Goal: Task Accomplishment & Management: Manage account settings

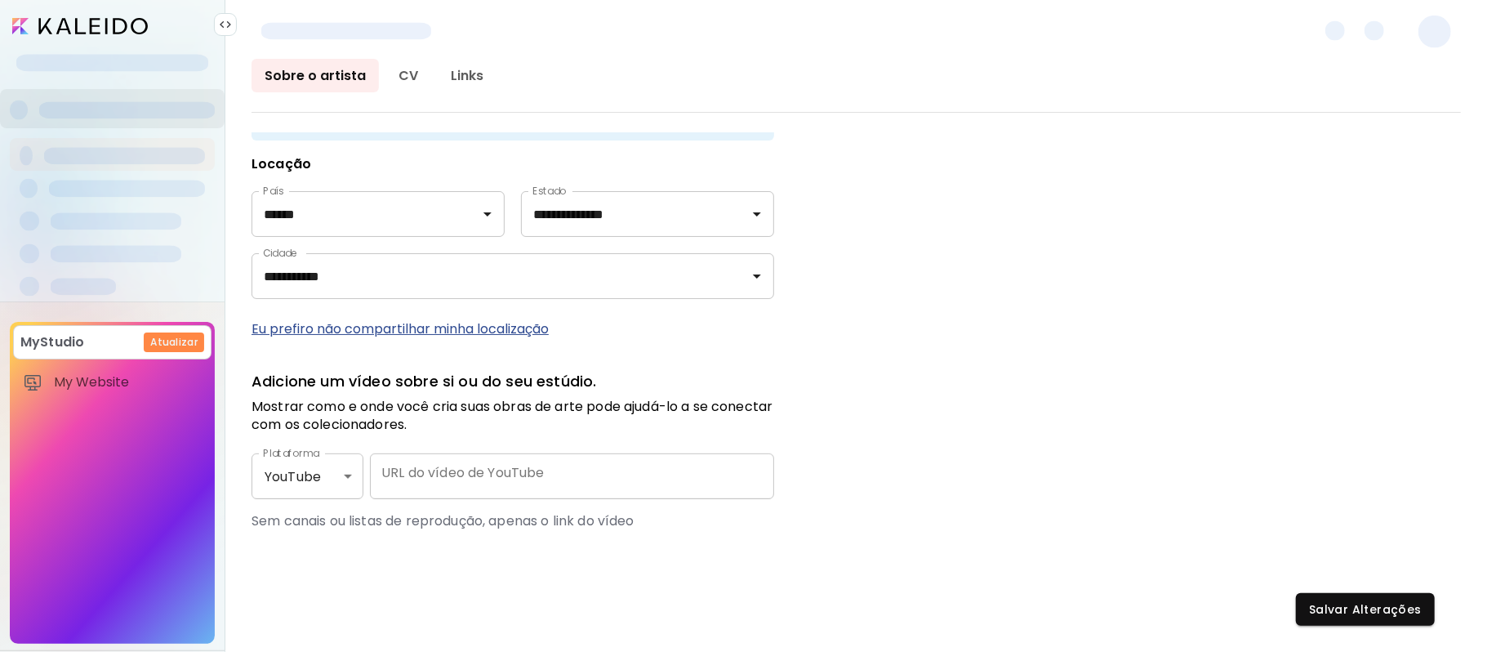
scroll to position [63, 0]
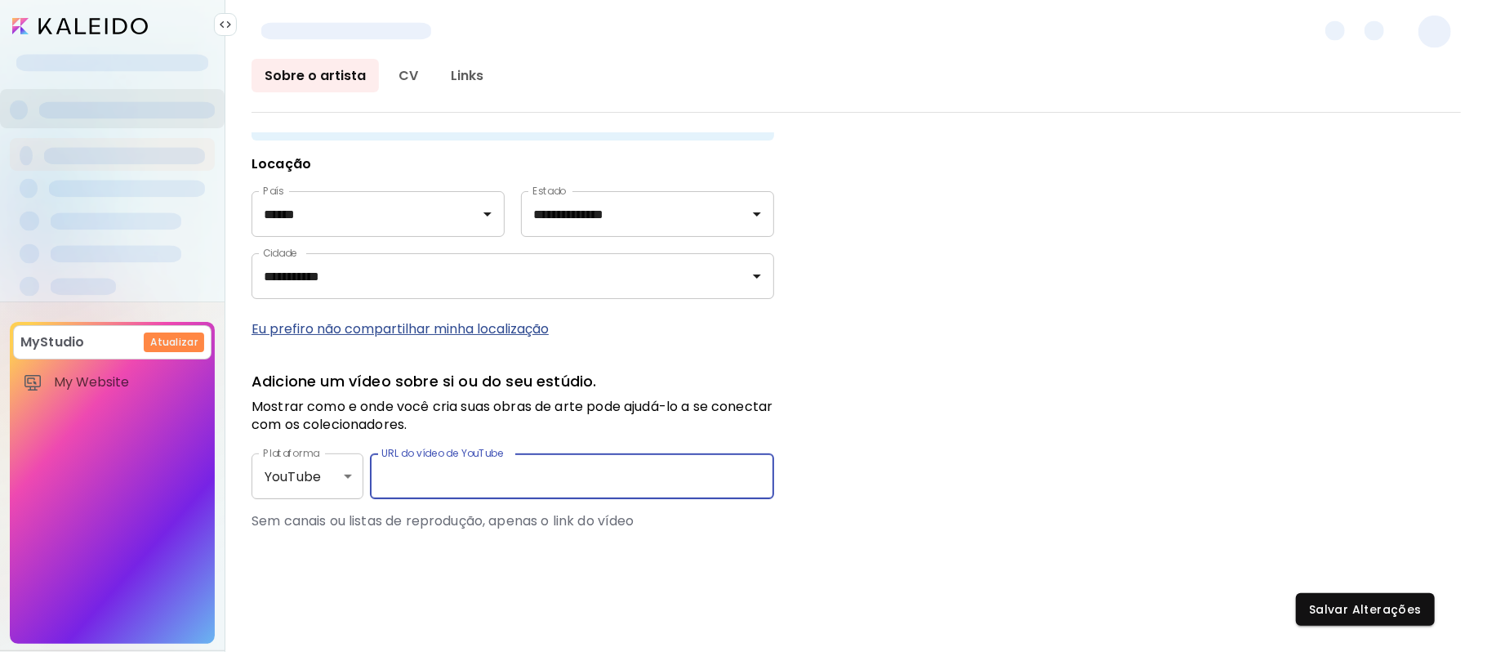
click at [456, 474] on input "URL do vídeo de YouTube" at bounding box center [572, 476] width 404 height 46
paste input "**********"
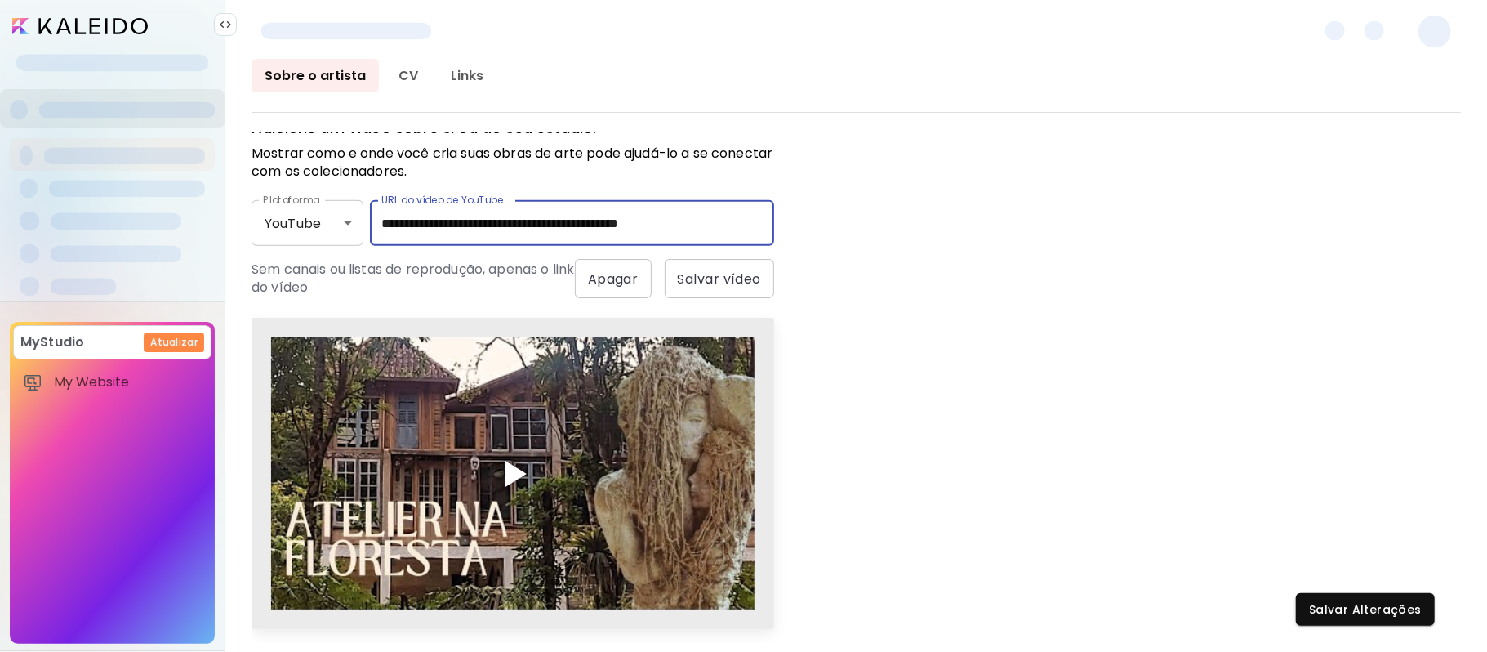
scroll to position [984, 0]
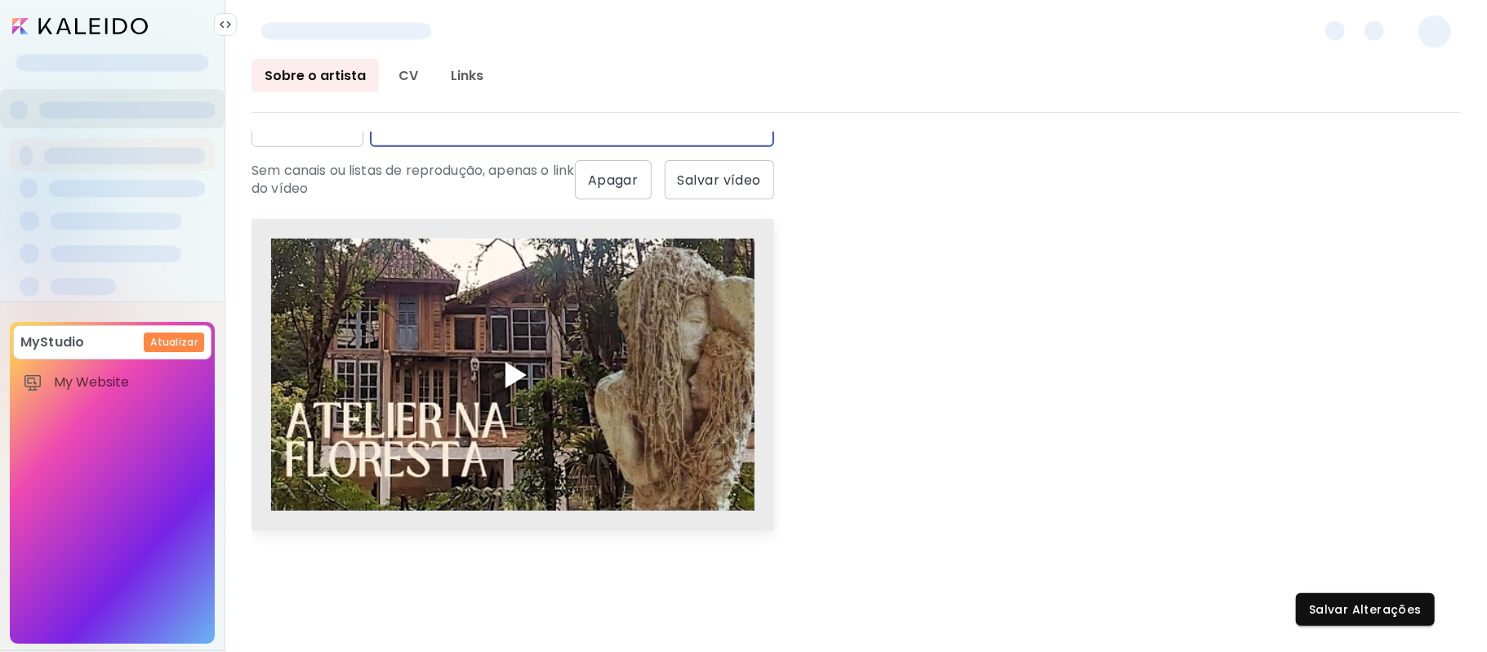
type input "**********"
click at [1475, 586] on div "**********" at bounding box center [856, 355] width 1262 height 593
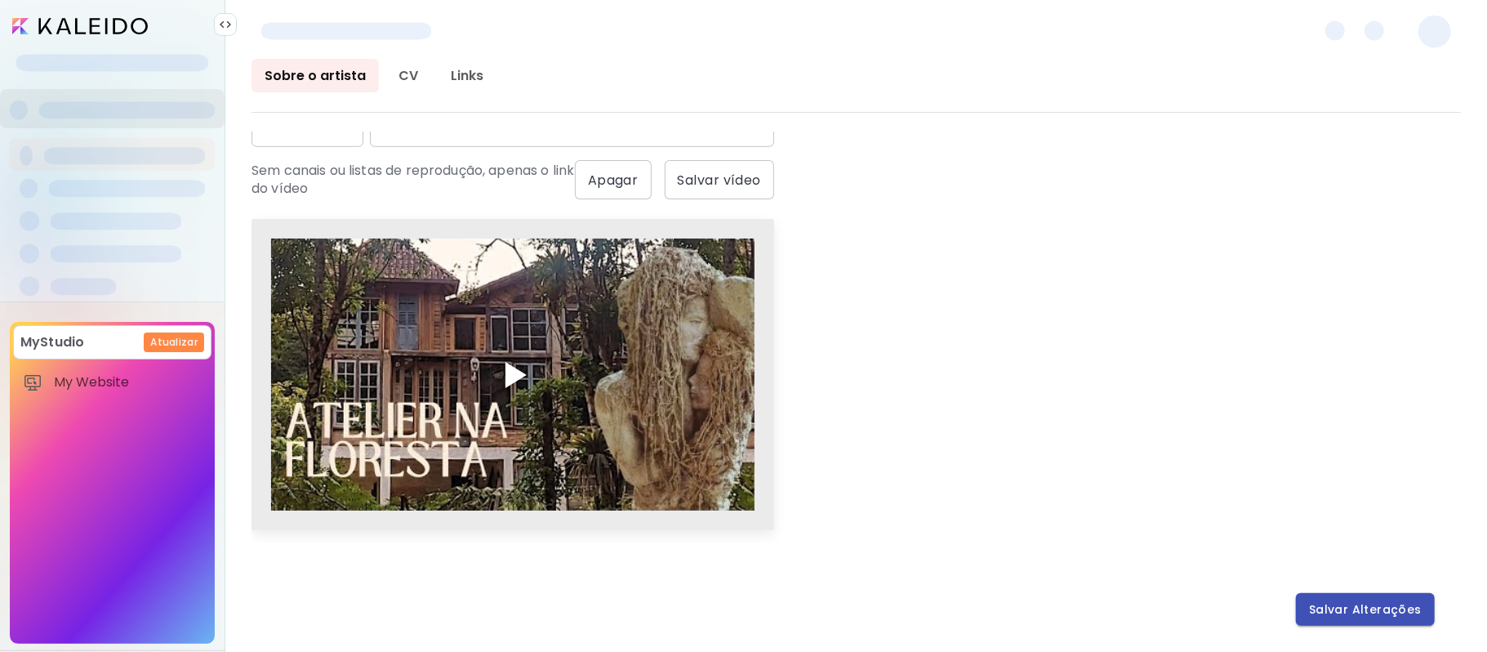
click at [1382, 608] on span "Salvar Alterações" at bounding box center [1365, 609] width 113 height 17
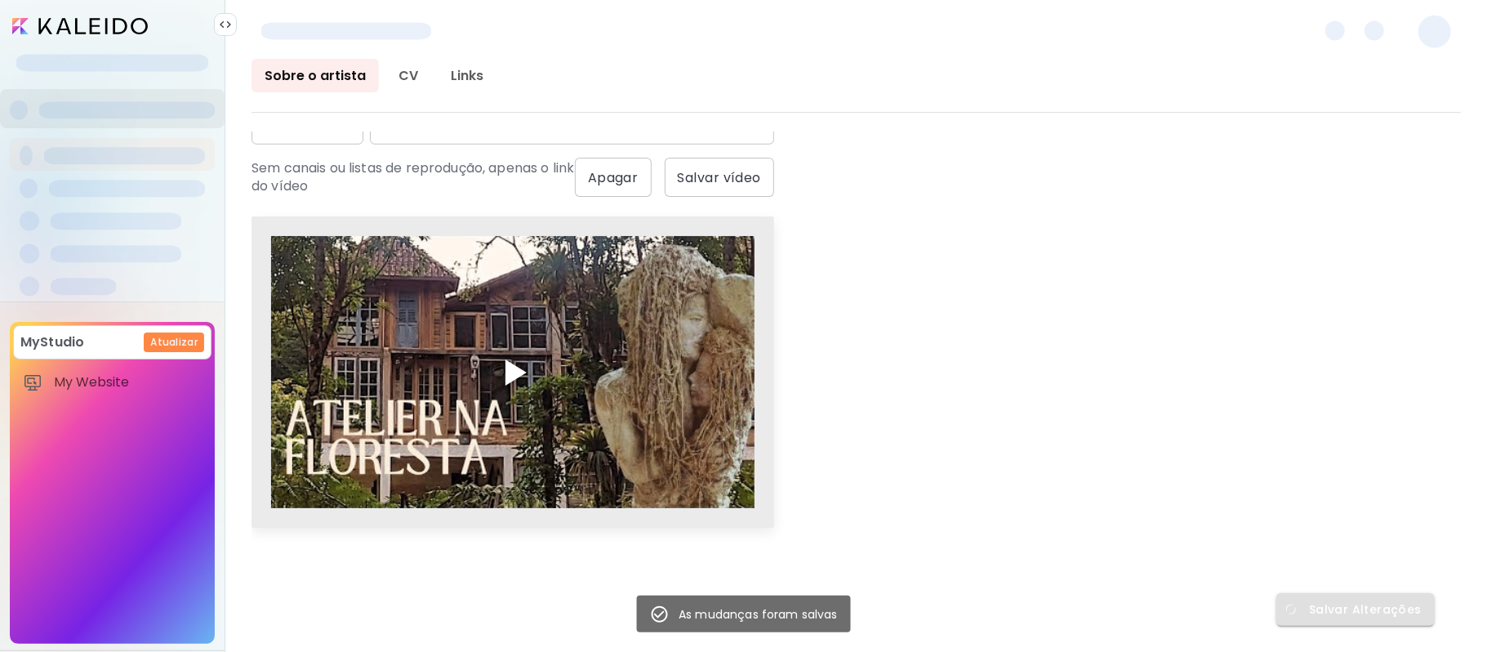
scroll to position [969, 0]
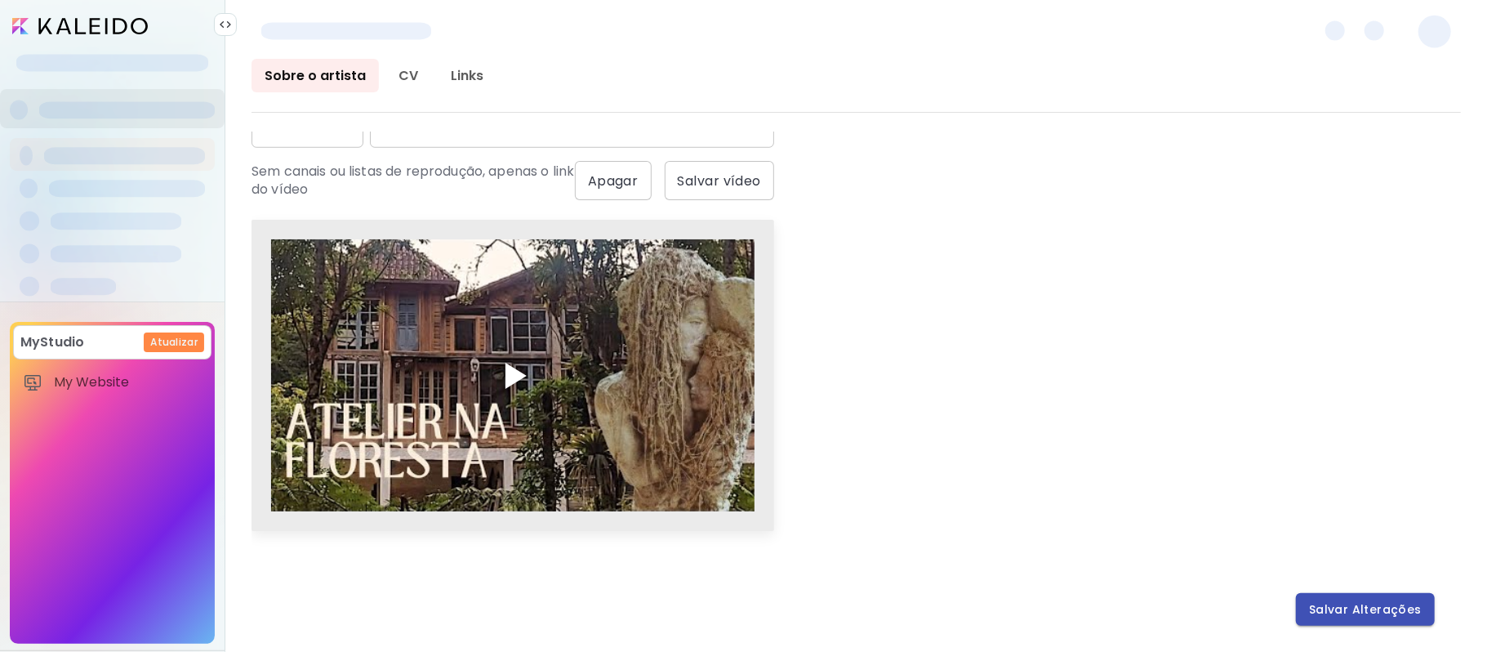
click at [1344, 612] on span "Salvar Alterações" at bounding box center [1365, 609] width 113 height 17
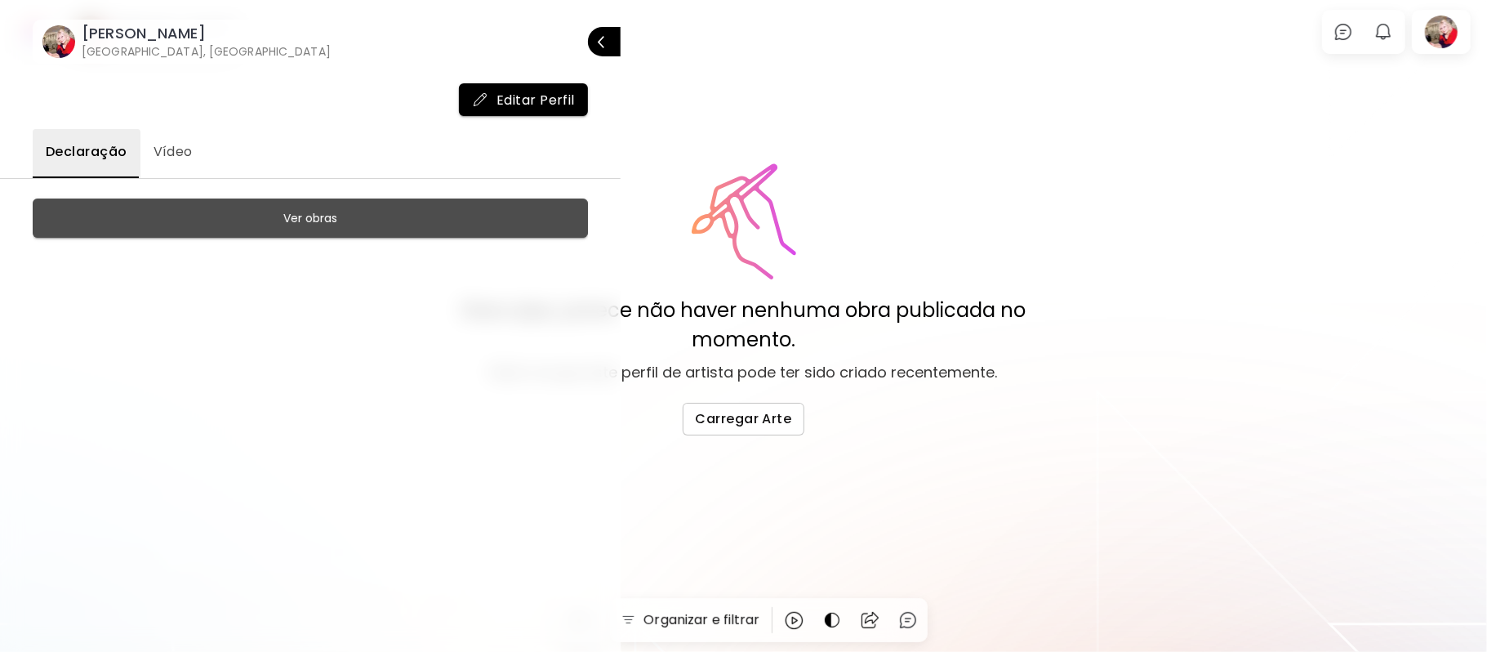
click at [425, 226] on span "Ver obras" at bounding box center [310, 218] width 515 height 20
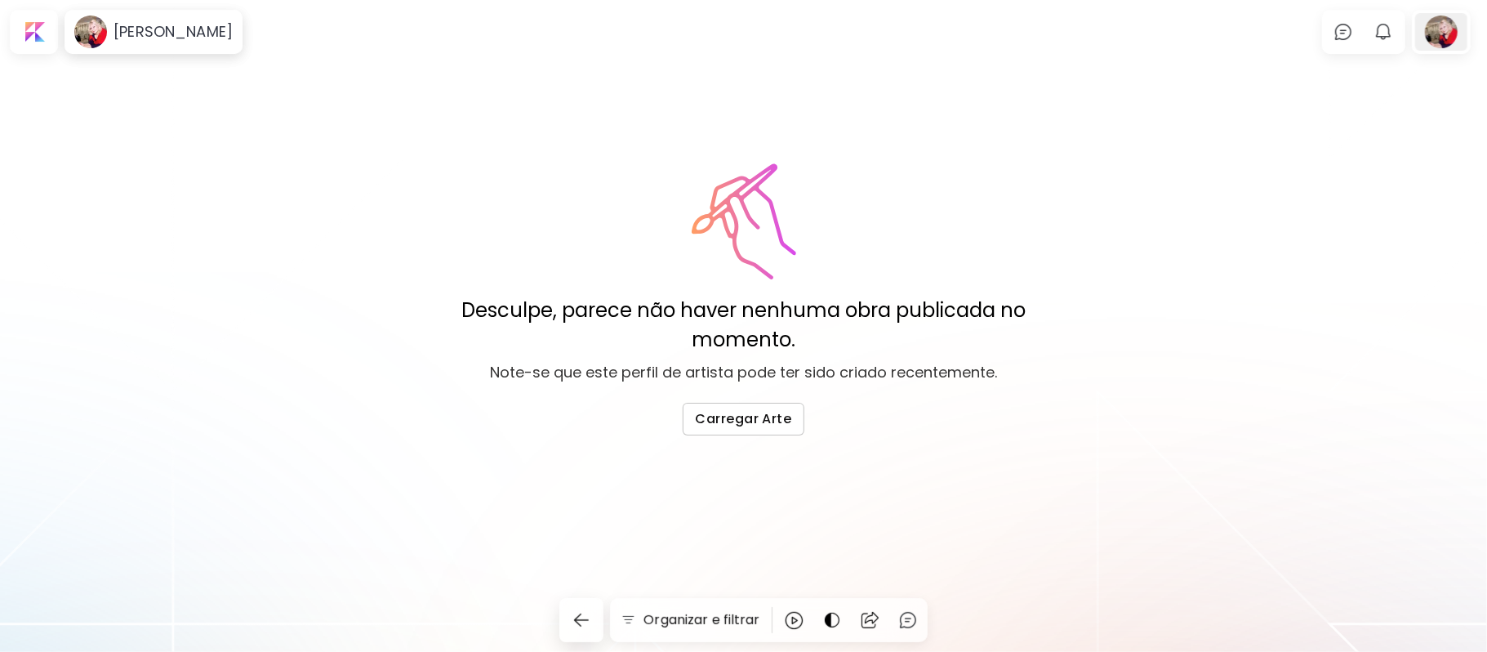
click at [1439, 26] on div at bounding box center [1441, 32] width 52 height 38
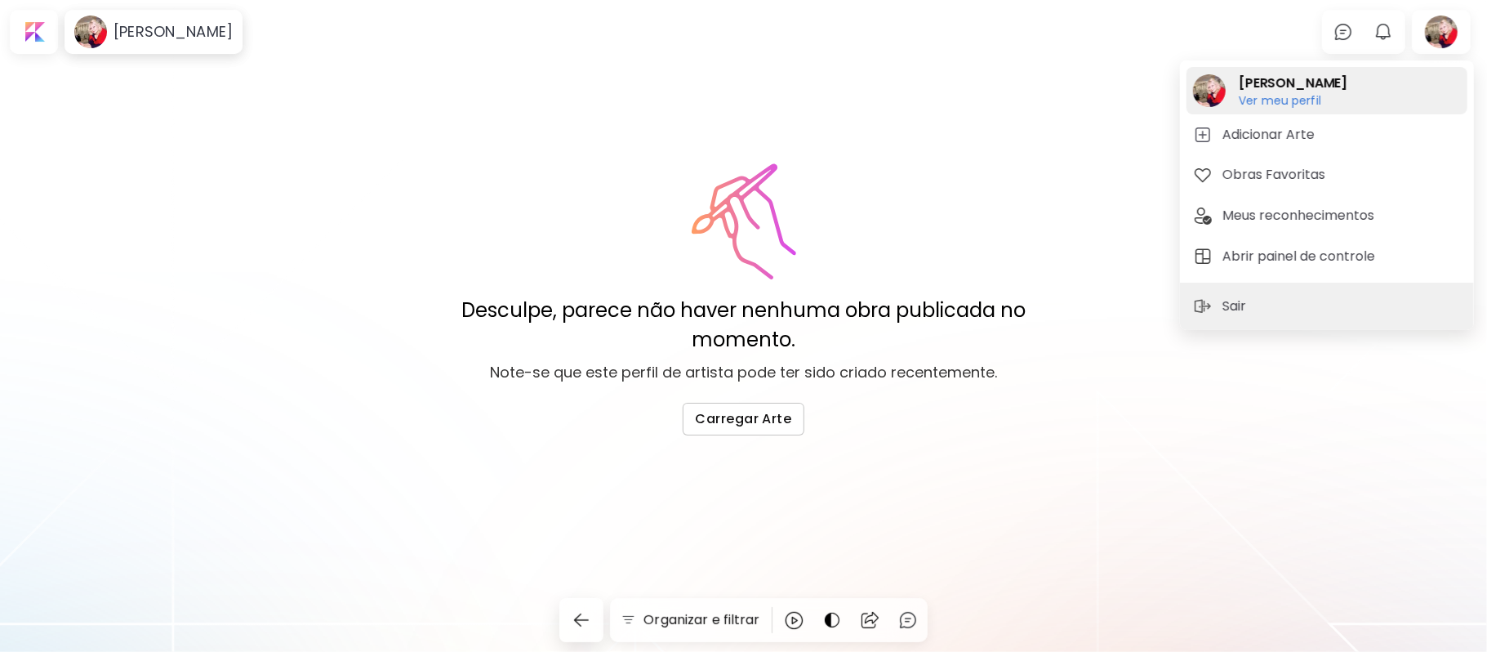
click at [1277, 96] on h6 "Ver meu perfil" at bounding box center [1293, 100] width 109 height 15
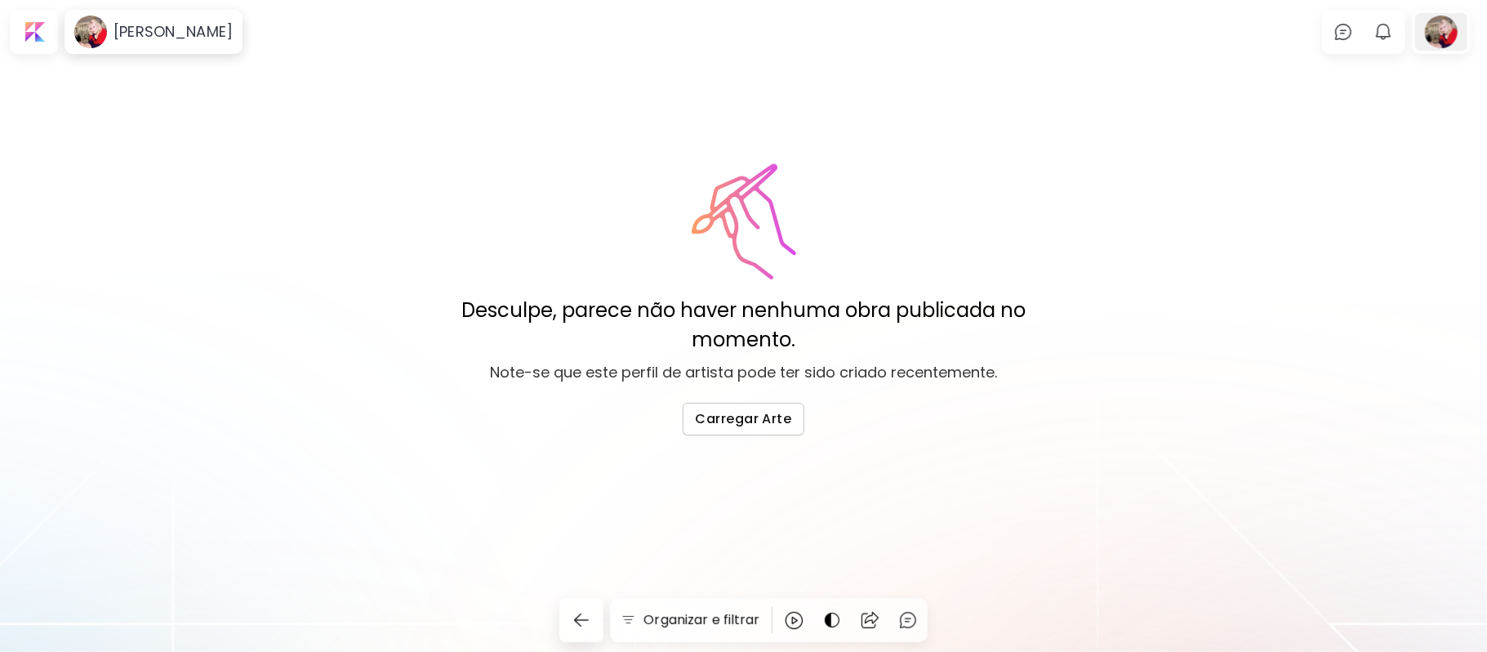
click at [1444, 27] on div at bounding box center [1441, 32] width 52 height 38
click at [1436, 29] on div at bounding box center [1441, 32] width 52 height 38
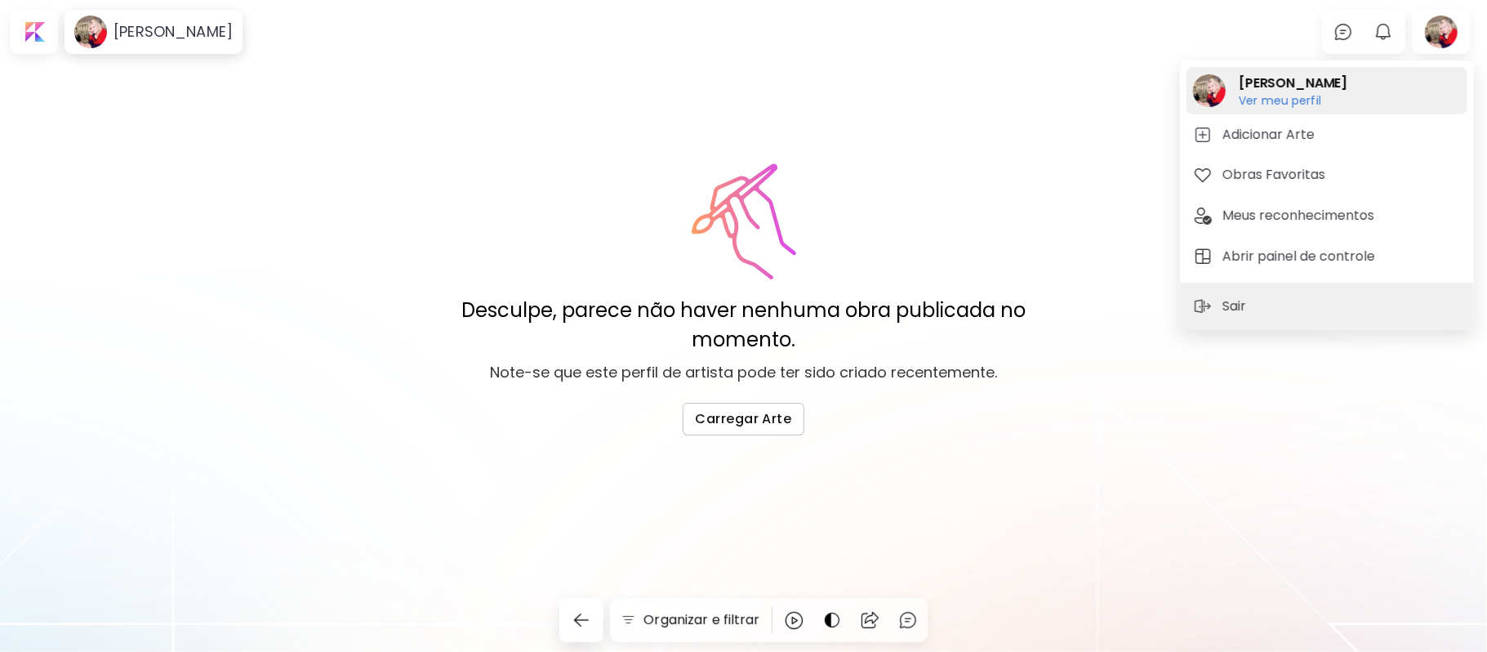
click at [1290, 96] on h6 "Ver meu perfil" at bounding box center [1293, 100] width 109 height 15
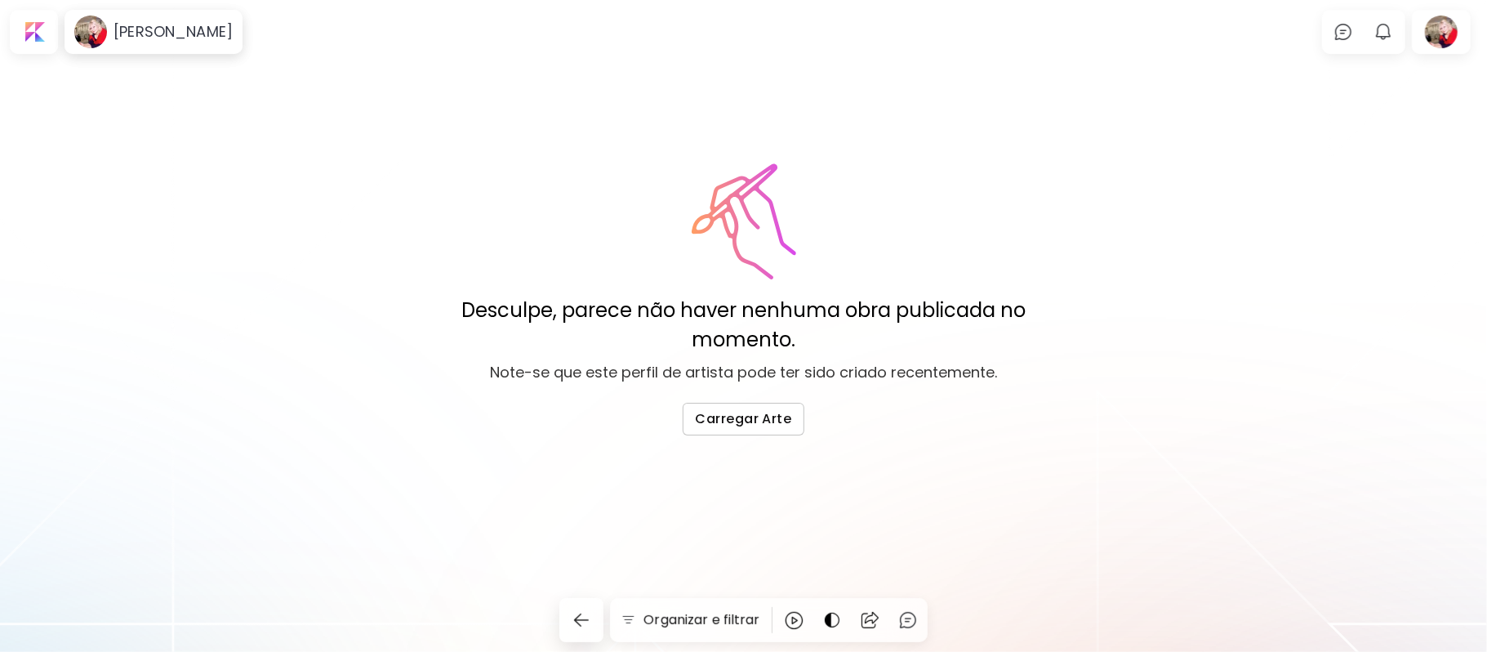
click at [1290, 96] on h6 "Ver meu perfil" at bounding box center [1293, 100] width 109 height 15
click at [138, 30] on h6 "[PERSON_NAME]" at bounding box center [173, 32] width 119 height 20
